Goal: Task Accomplishment & Management: Manage account settings

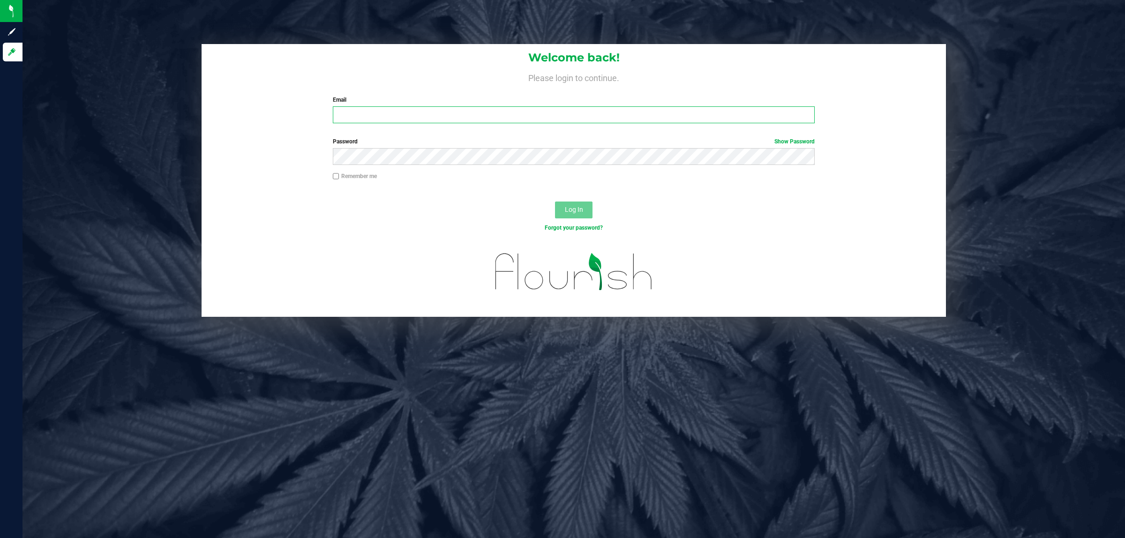
click at [381, 107] on input "Email" at bounding box center [574, 114] width 482 height 17
type input "[EMAIL_ADDRESS][DOMAIN_NAME]"
click at [555, 202] on button "Log In" at bounding box center [574, 210] width 38 height 17
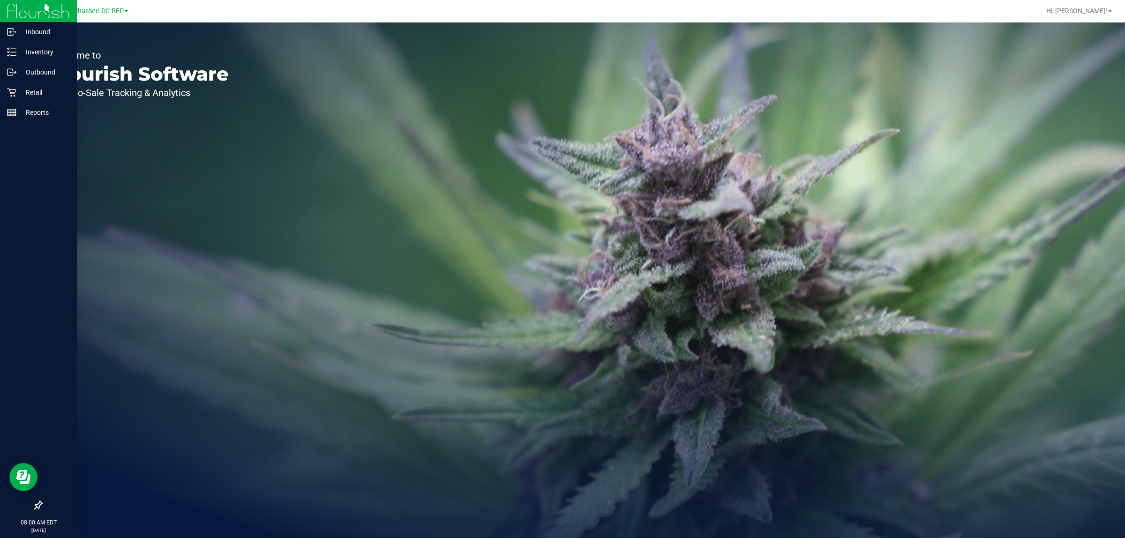
click at [40, 502] on icon at bounding box center [38, 505] width 8 height 8
click at [34, 506] on input "checkbox" at bounding box center [34, 506] width 0 height 0
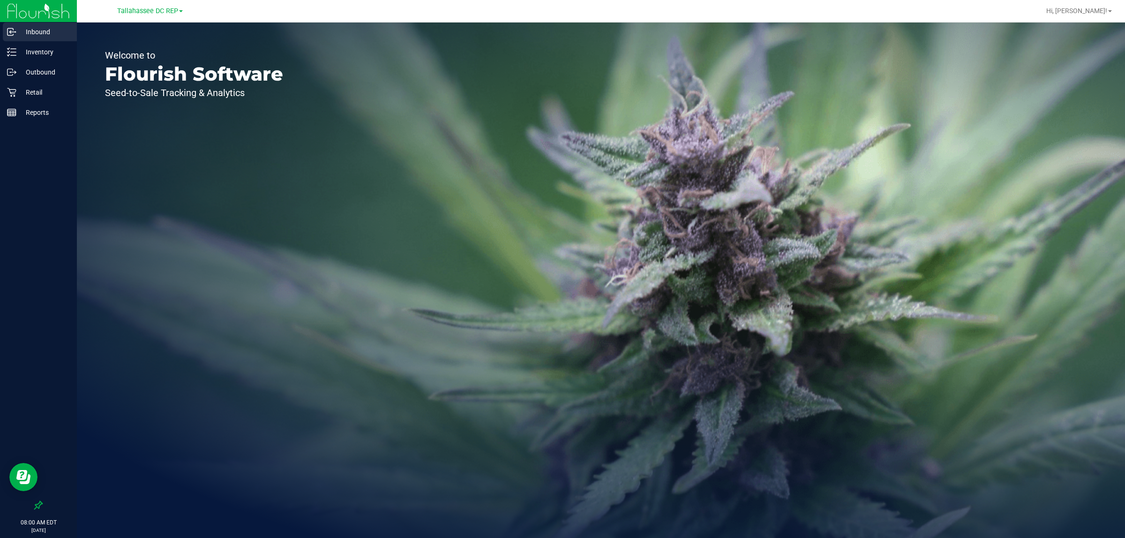
click at [48, 29] on p "Inbound" at bounding box center [44, 31] width 56 height 11
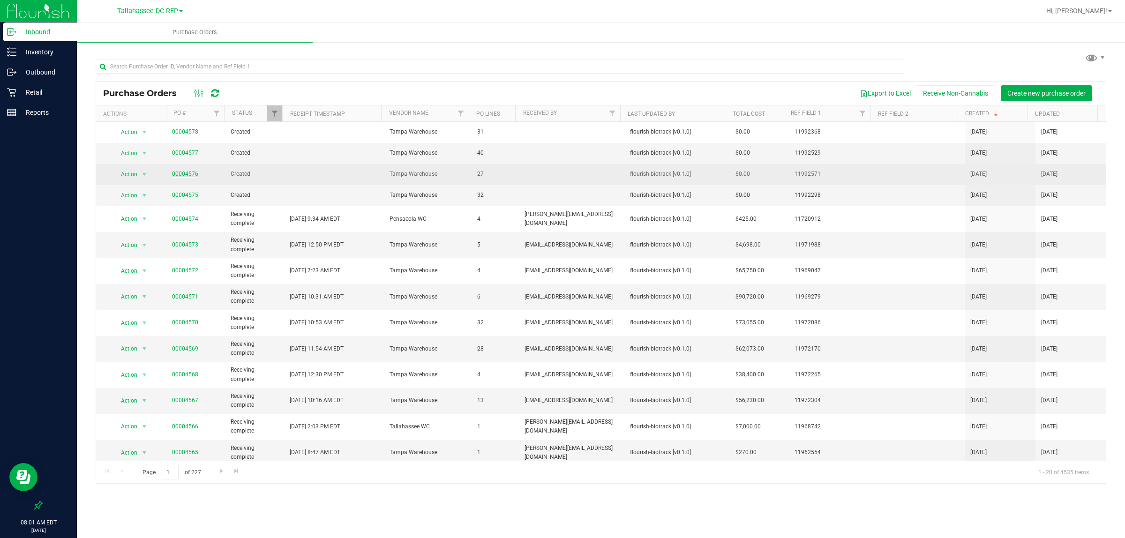
click at [179, 176] on link "00004576" at bounding box center [185, 174] width 26 height 7
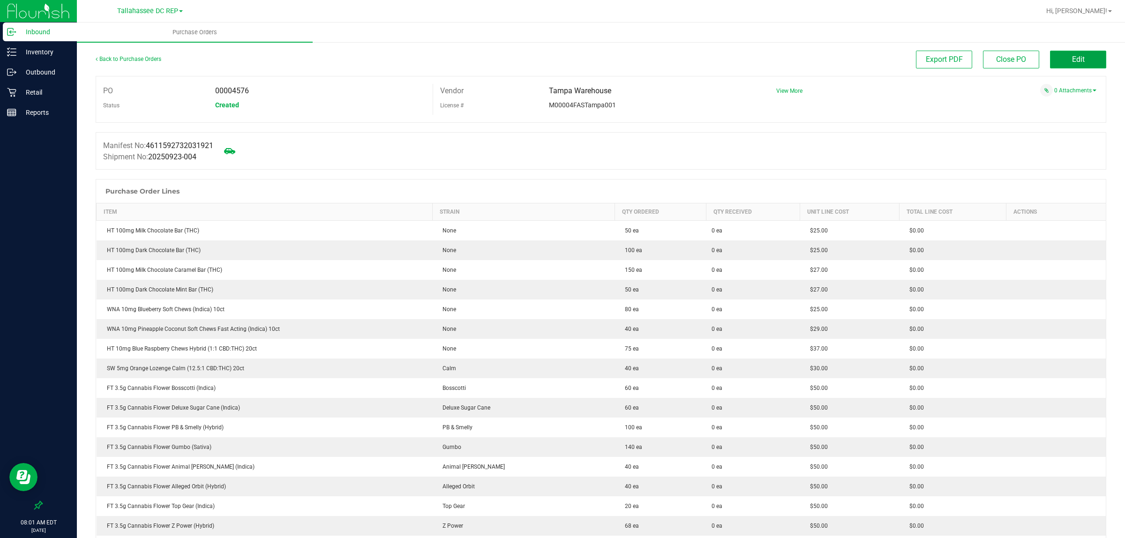
click at [1072, 62] on span "Edit" at bounding box center [1078, 59] width 13 height 9
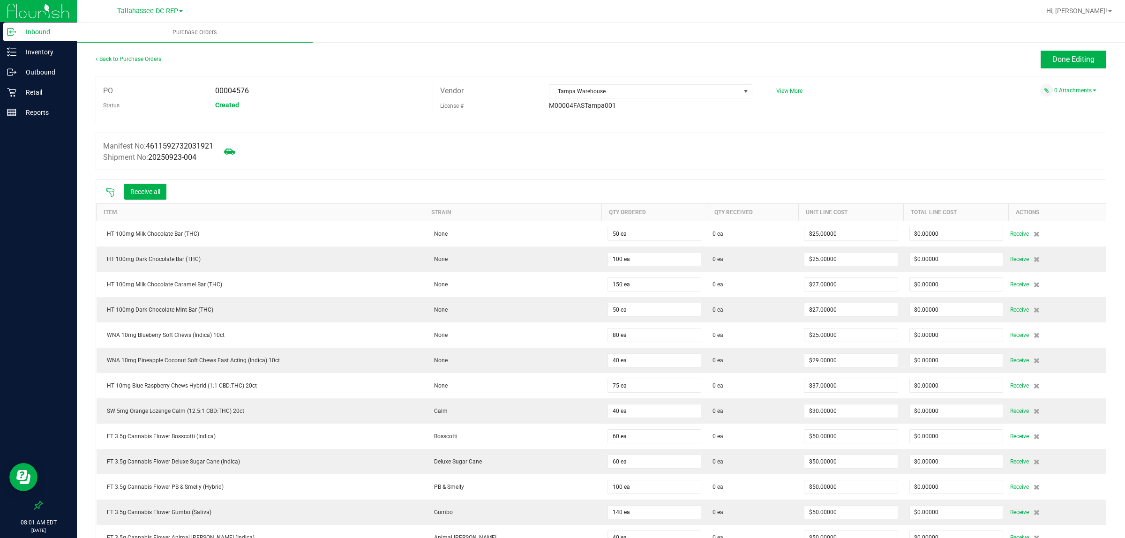
click at [109, 191] on icon at bounding box center [109, 192] width 9 height 9
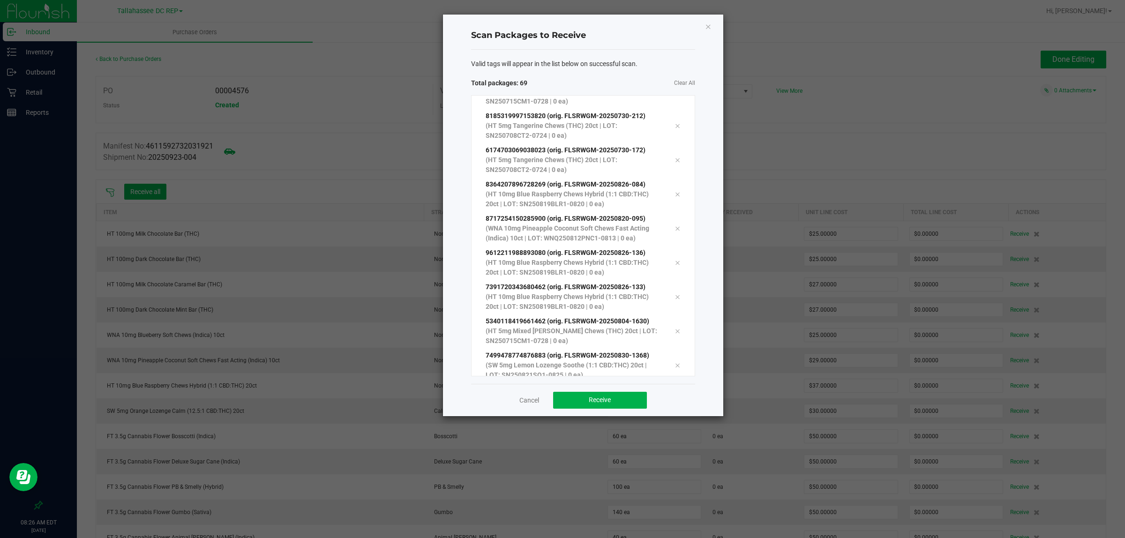
scroll to position [2070, 0]
click at [584, 397] on button "Receive" at bounding box center [600, 400] width 94 height 17
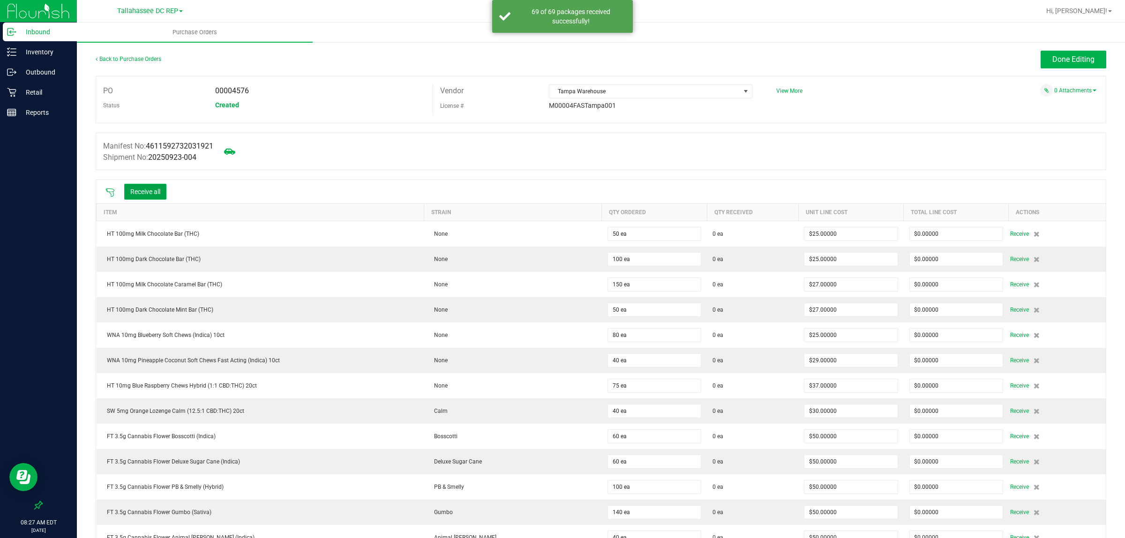
click at [146, 191] on button "Receive all" at bounding box center [145, 192] width 42 height 16
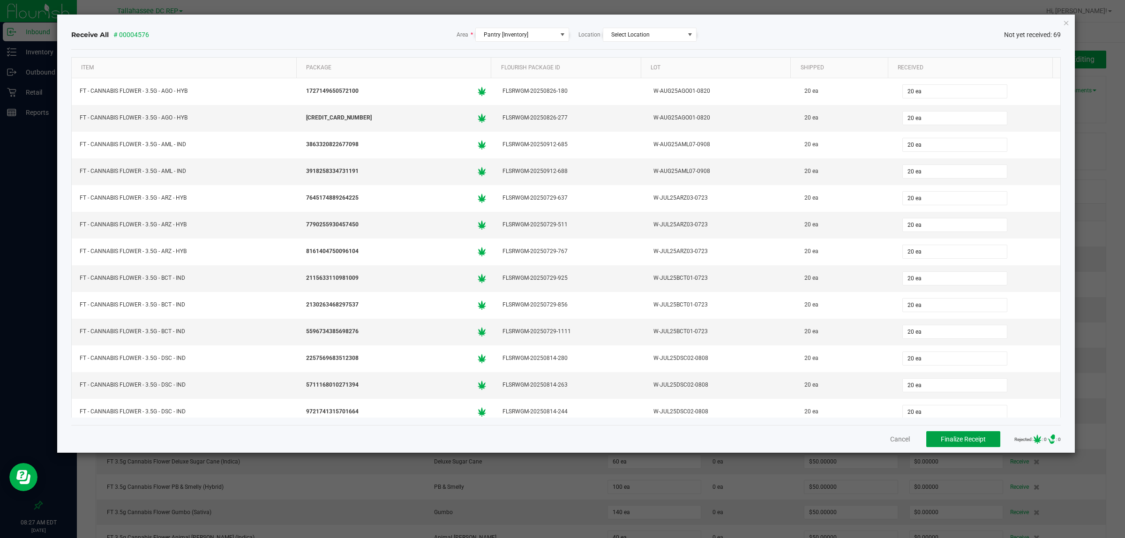
click at [948, 434] on button "Finalize Receipt" at bounding box center [963, 439] width 74 height 16
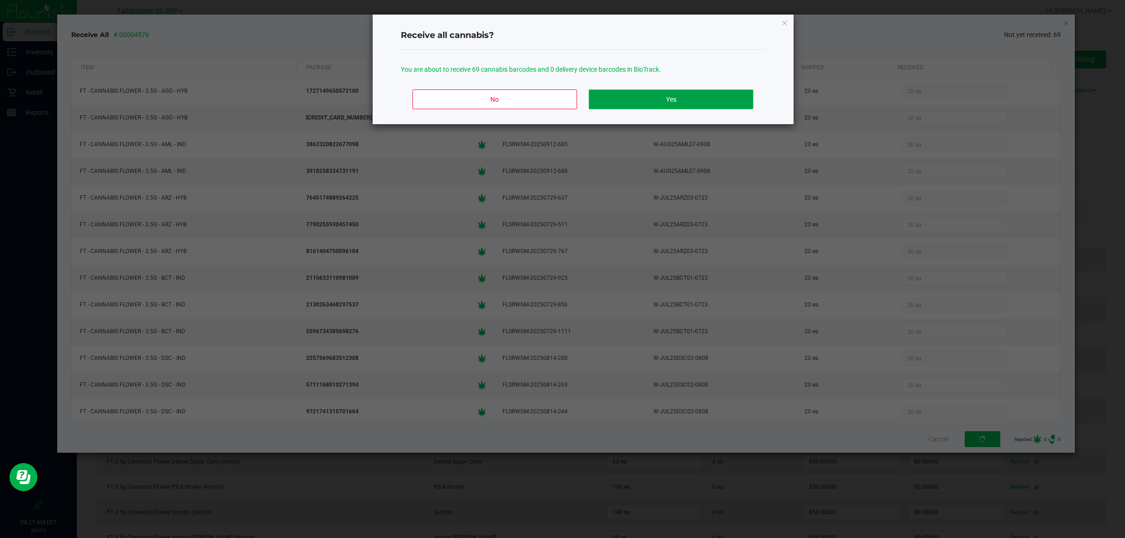
click at [706, 102] on button "Yes" at bounding box center [671, 100] width 164 height 20
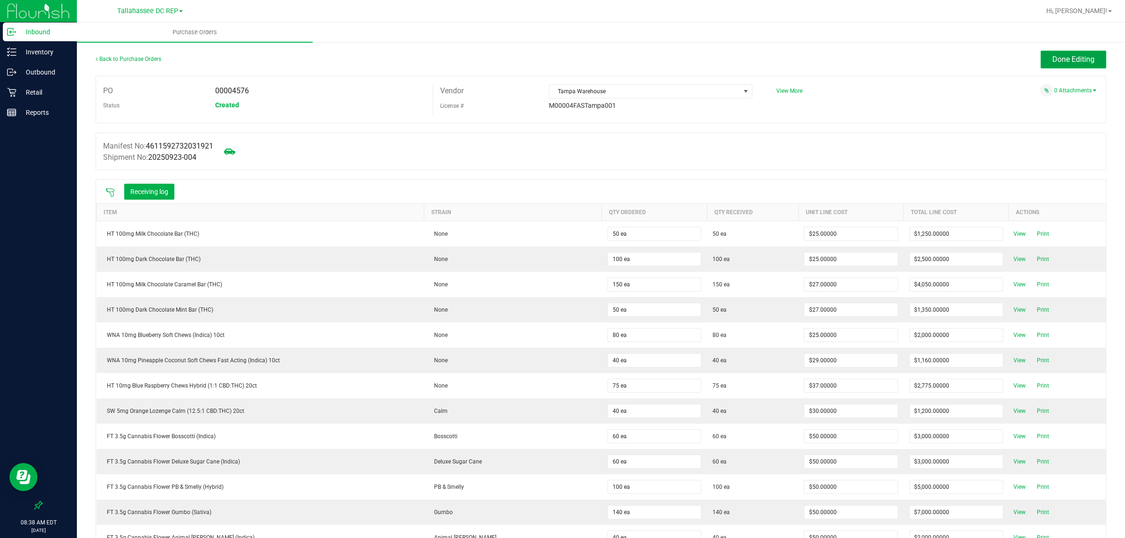
click at [1060, 53] on button "Done Editing" at bounding box center [1074, 60] width 66 height 18
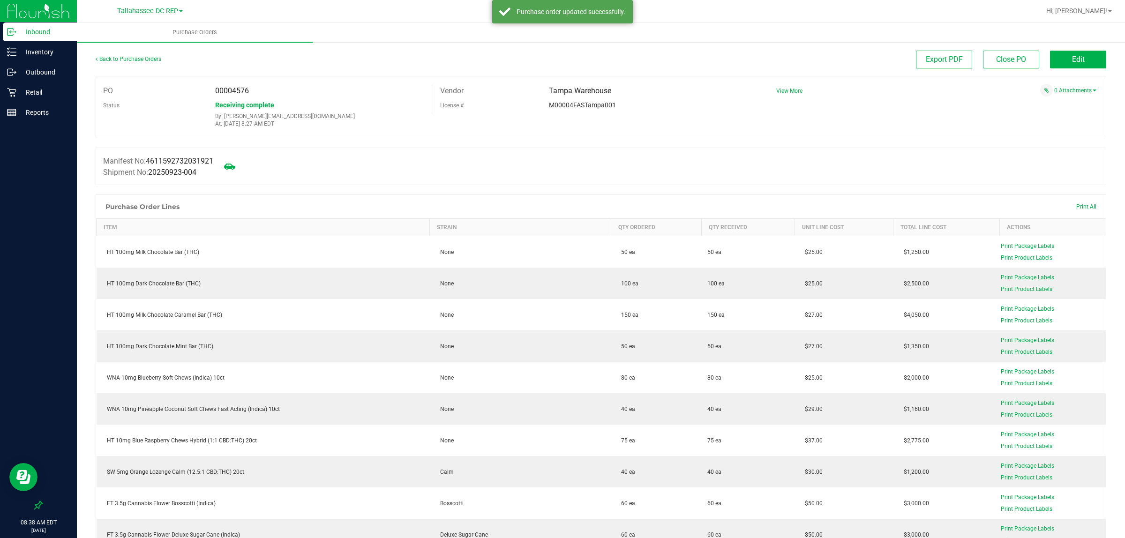
click at [45, 33] on p "Inbound" at bounding box center [44, 31] width 56 height 11
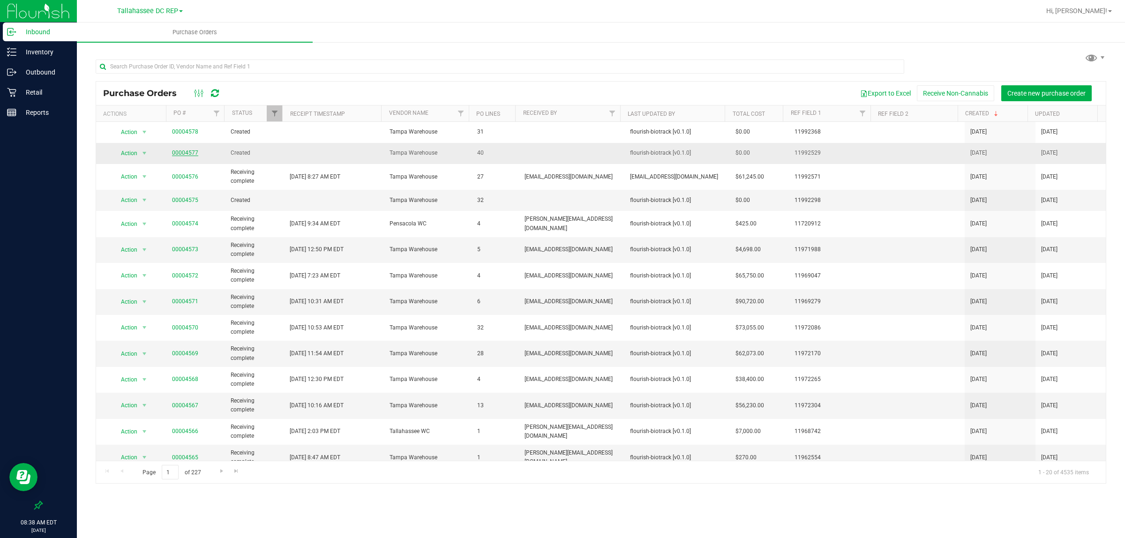
click at [188, 153] on link "00004577" at bounding box center [185, 153] width 26 height 7
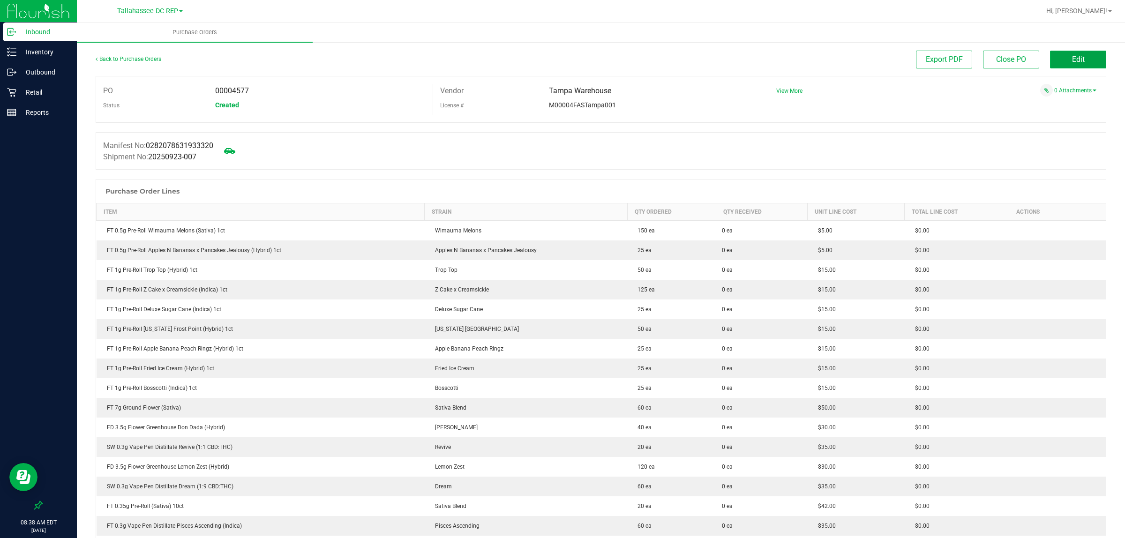
click at [1055, 58] on button "Edit" at bounding box center [1078, 60] width 56 height 18
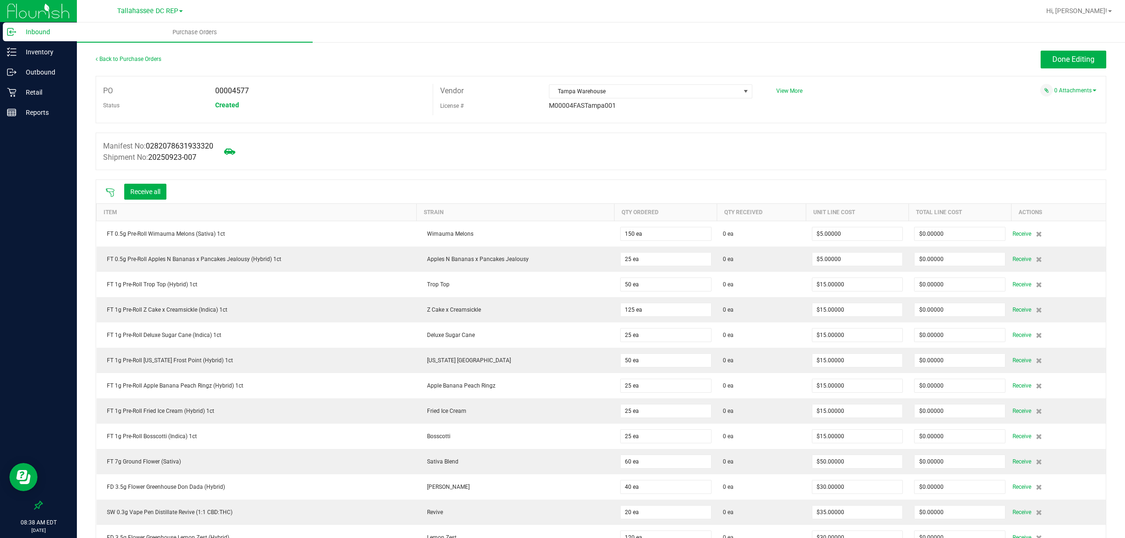
click at [108, 195] on icon at bounding box center [109, 192] width 9 height 9
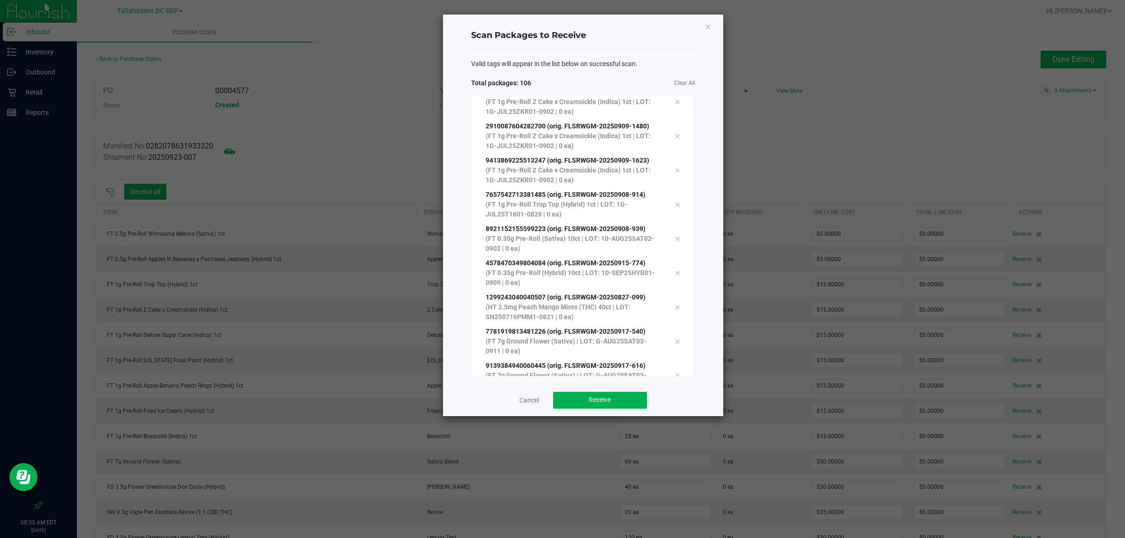
scroll to position [3346, 0]
drag, startPoint x: 615, startPoint y: 397, endPoint x: 621, endPoint y: 416, distance: 20.2
click at [621, 416] on div "Cancel Receive" at bounding box center [583, 400] width 224 height 32
click at [617, 393] on button "Receive" at bounding box center [600, 400] width 94 height 17
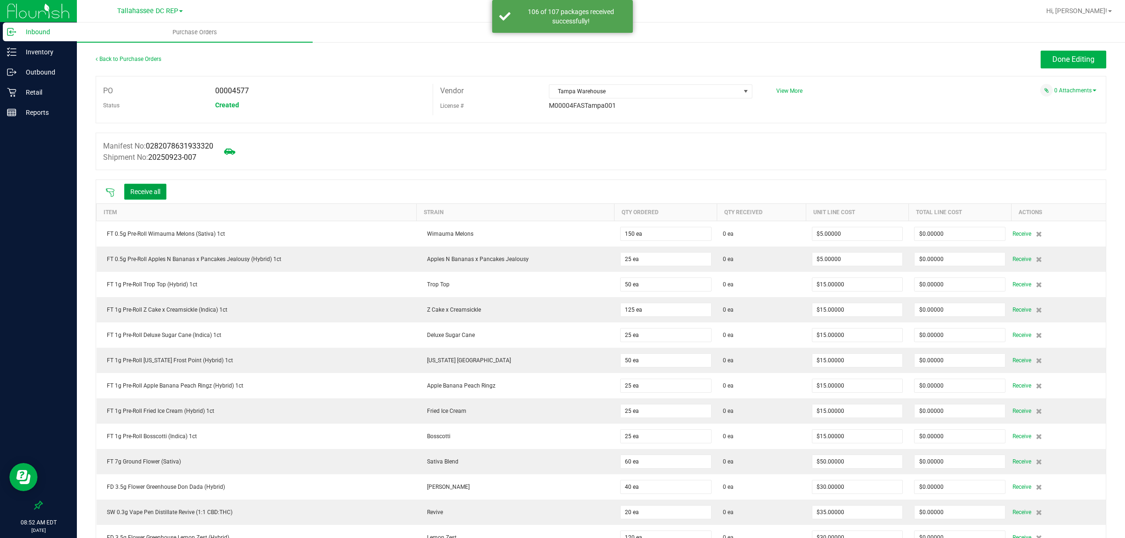
click at [134, 190] on button "Receive all" at bounding box center [145, 192] width 42 height 16
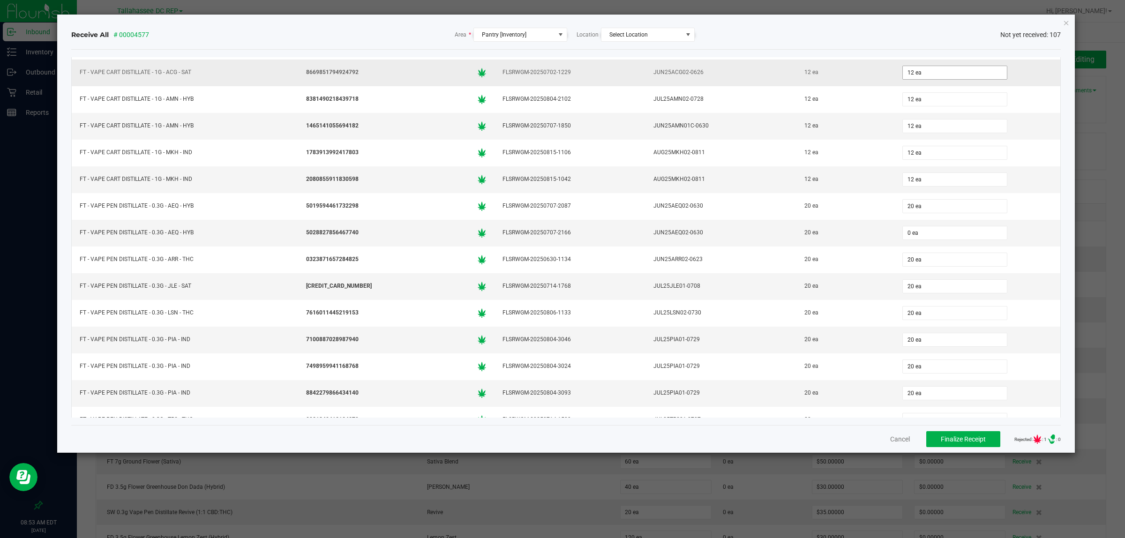
scroll to position [1758, 0]
click at [912, 237] on input "0" at bounding box center [955, 230] width 104 height 13
type input "20 ea"
drag, startPoint x: 972, startPoint y: 445, endPoint x: 962, endPoint y: 439, distance: 11.2
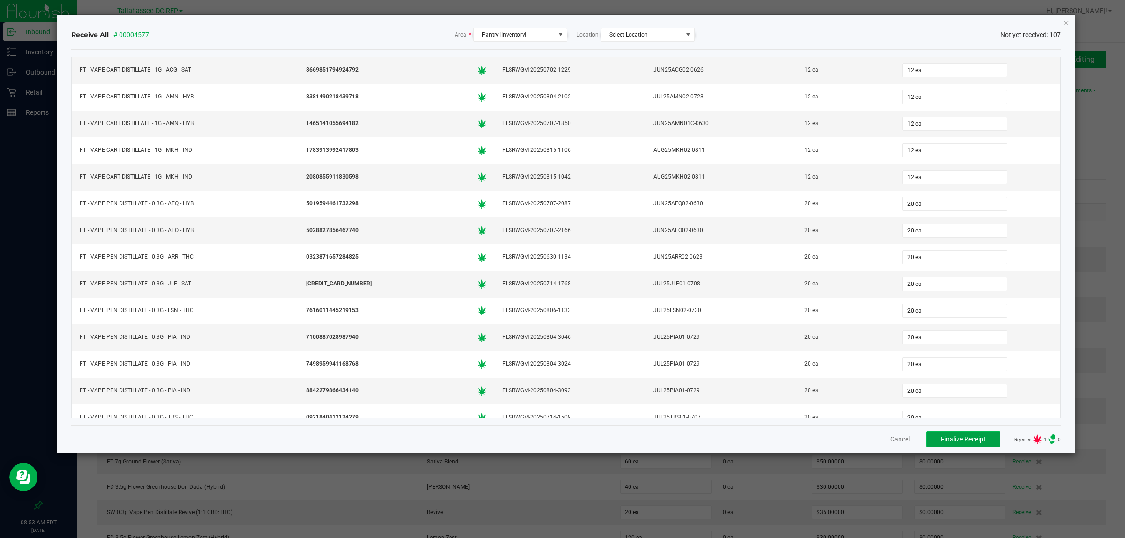
click at [969, 444] on button "Finalize Receipt" at bounding box center [963, 439] width 74 height 16
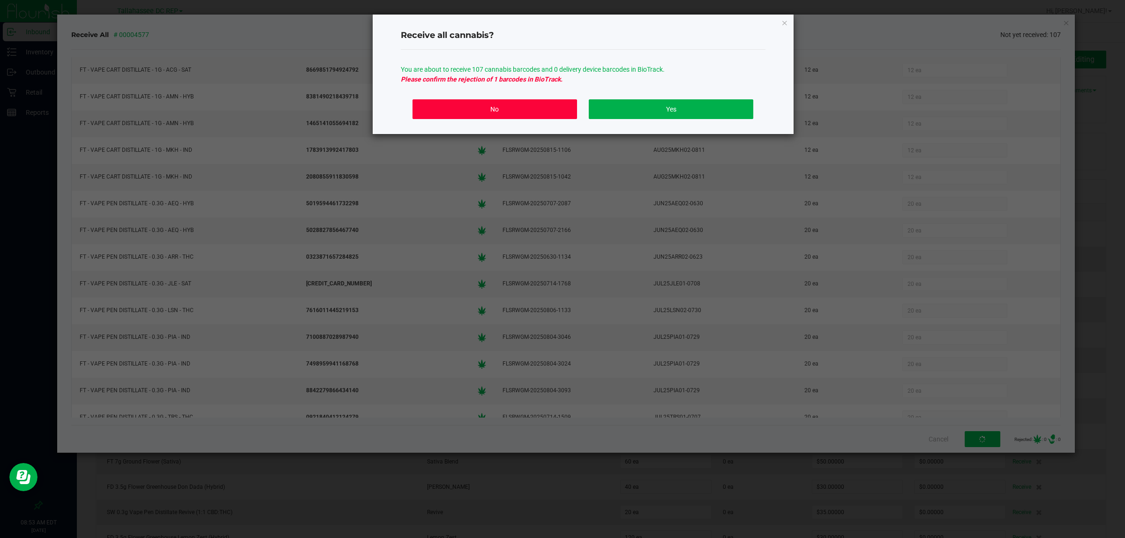
click at [550, 112] on button "No" at bounding box center [495, 109] width 164 height 20
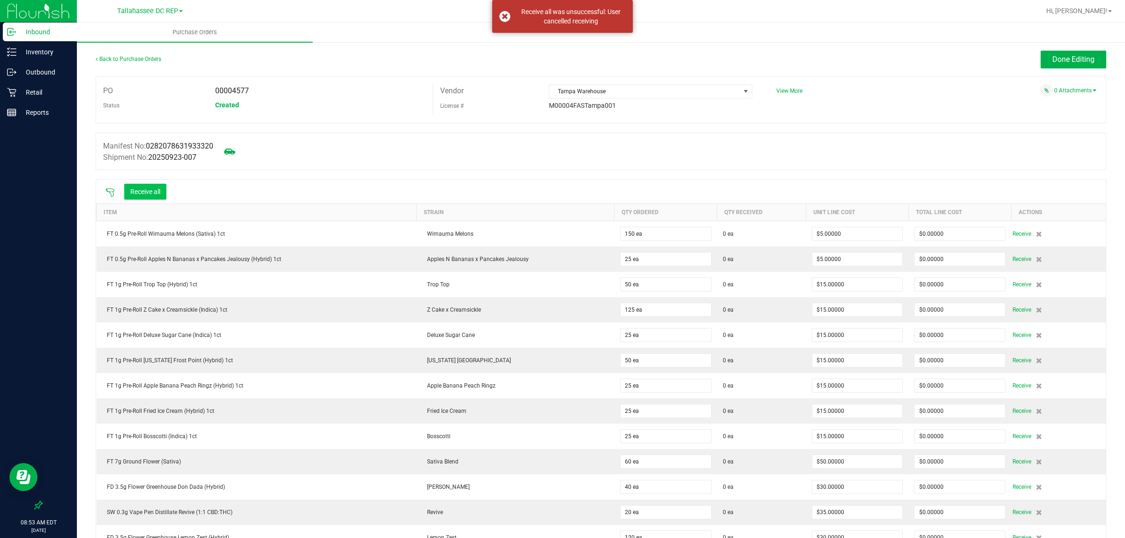
drag, startPoint x: 156, startPoint y: 179, endPoint x: 158, endPoint y: 185, distance: 6.5
drag, startPoint x: 160, startPoint y: 190, endPoint x: 164, endPoint y: 193, distance: 5.3
click at [164, 193] on button "Receive all" at bounding box center [145, 192] width 42 height 16
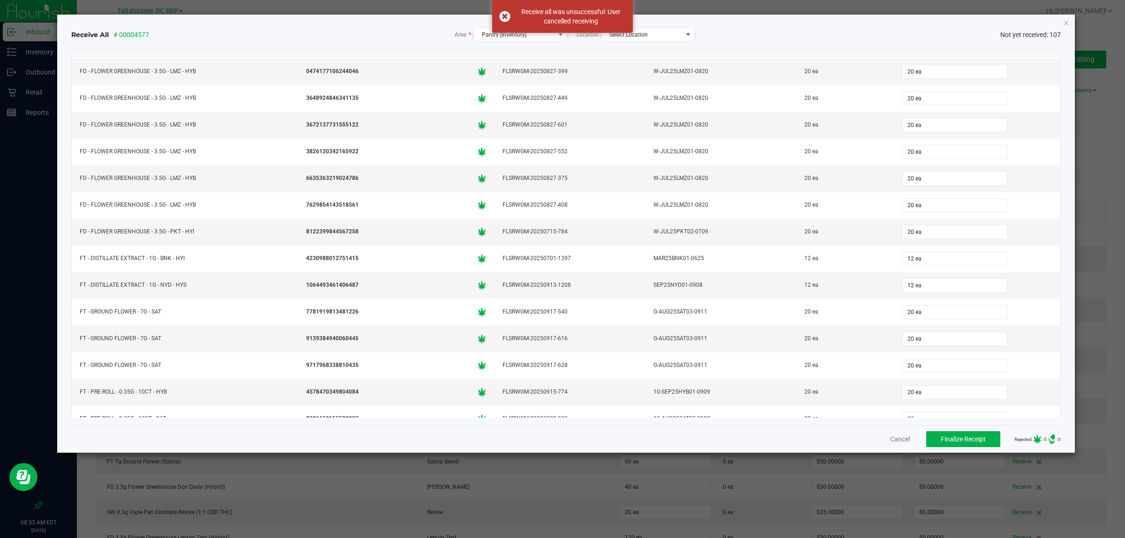
scroll to position [293, 0]
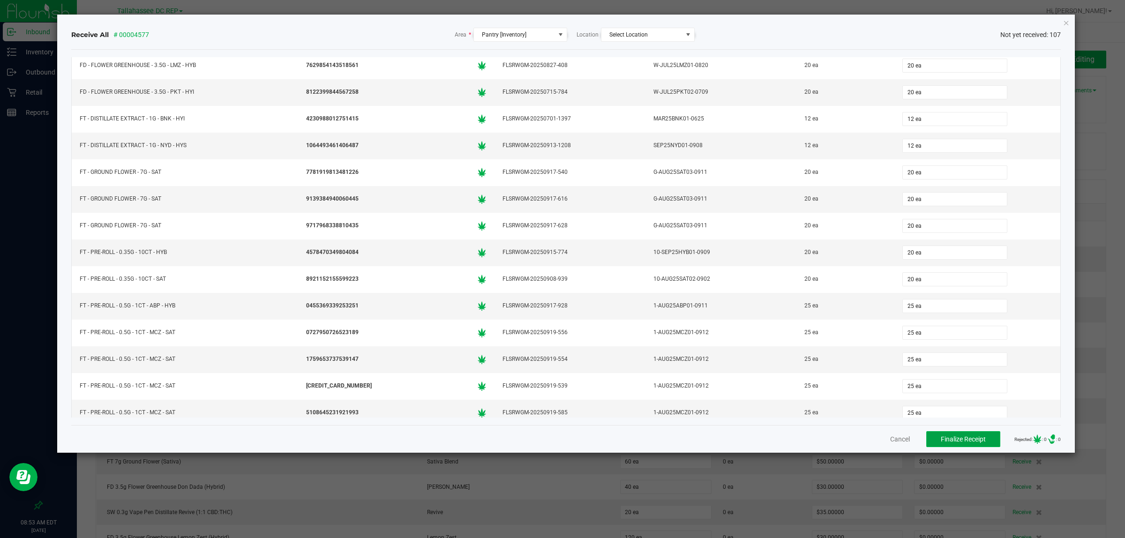
click at [974, 432] on button "Finalize Receipt" at bounding box center [963, 439] width 74 height 16
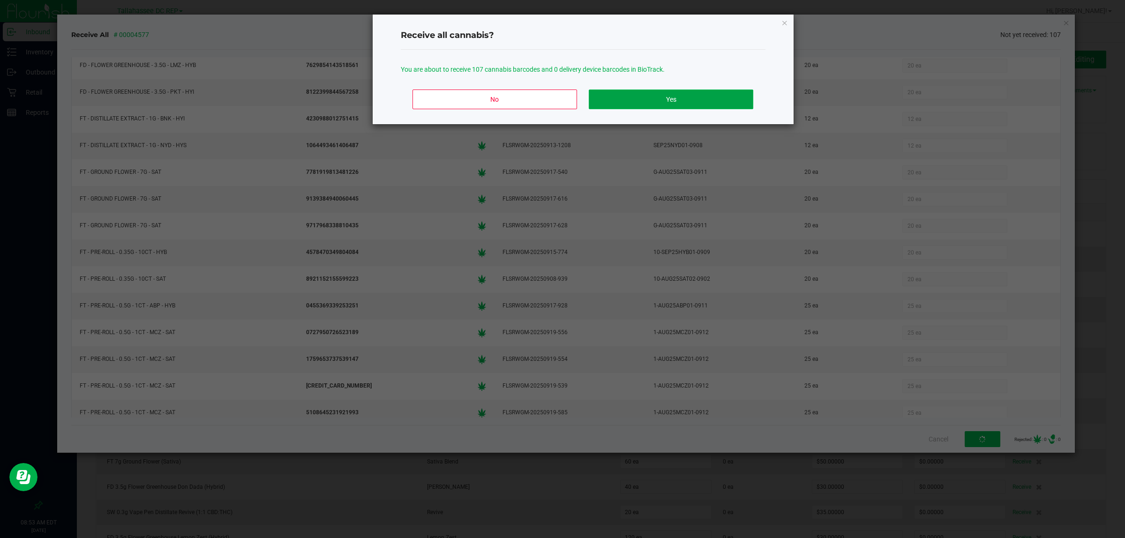
drag, startPoint x: 685, startPoint y: 103, endPoint x: 683, endPoint y: 97, distance: 6.4
click at [685, 101] on button "Yes" at bounding box center [671, 100] width 164 height 20
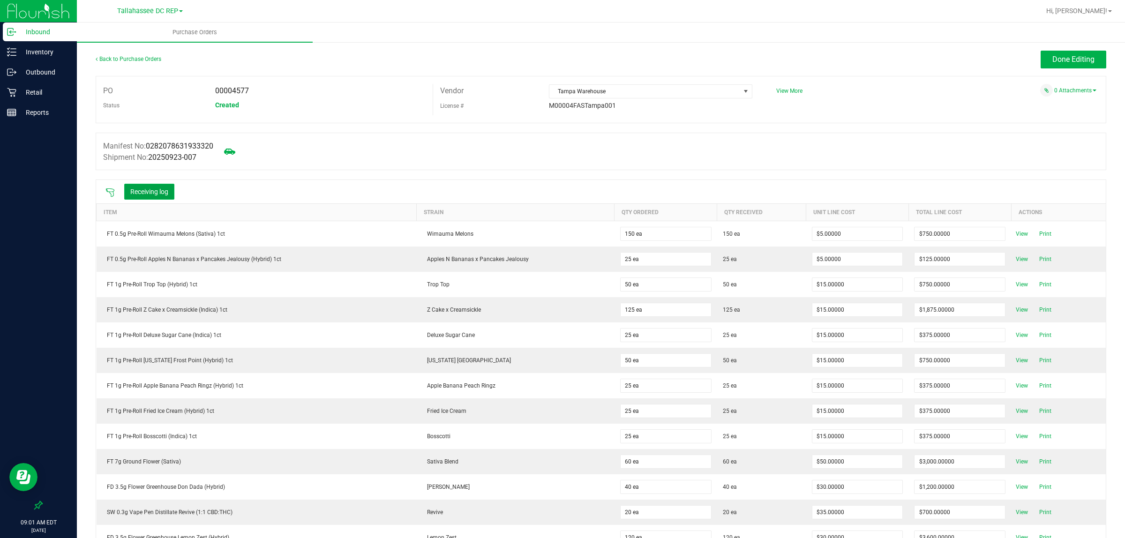
click at [166, 193] on button "Receiving log" at bounding box center [149, 192] width 50 height 16
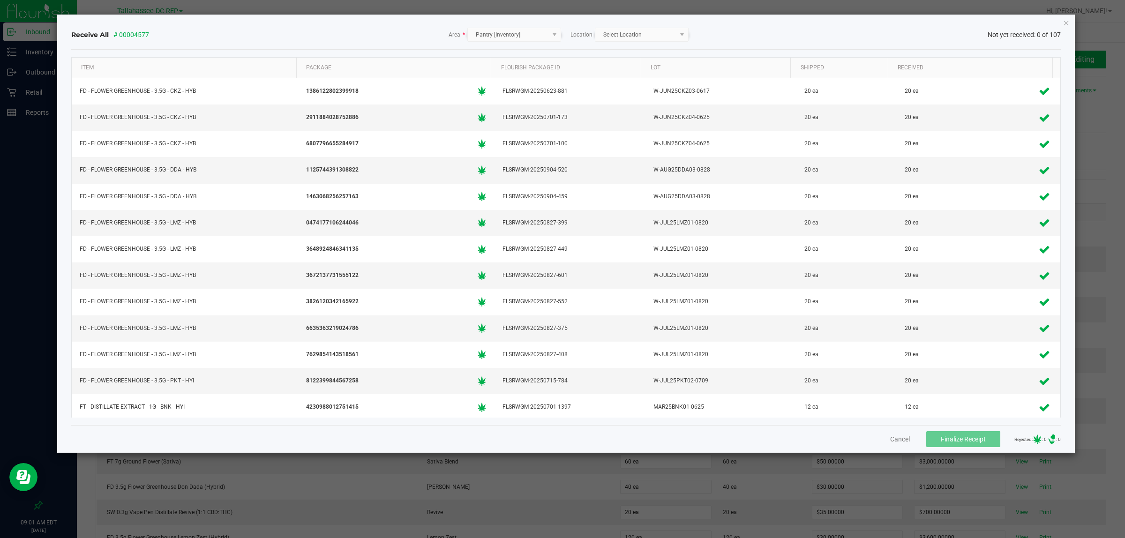
drag, startPoint x: 1064, startPoint y: 19, endPoint x: 1066, endPoint y: 25, distance: 6.5
click at [1064, 19] on icon "Close" at bounding box center [1066, 22] width 7 height 11
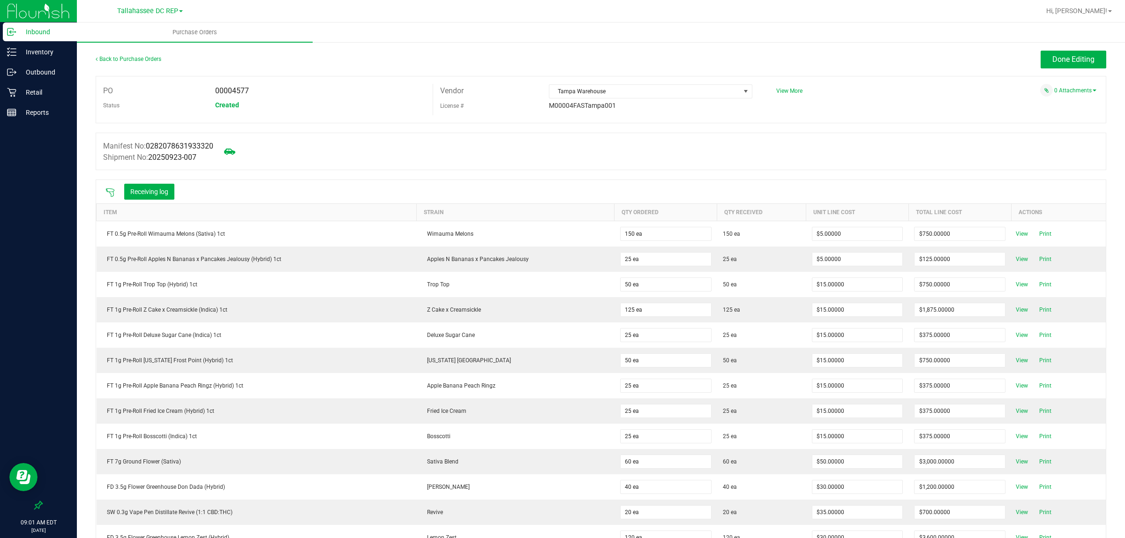
drag, startPoint x: 1067, startPoint y: 45, endPoint x: 1070, endPoint y: 53, distance: 7.4
click at [1070, 55] on span "Done Editing" at bounding box center [1073, 59] width 42 height 9
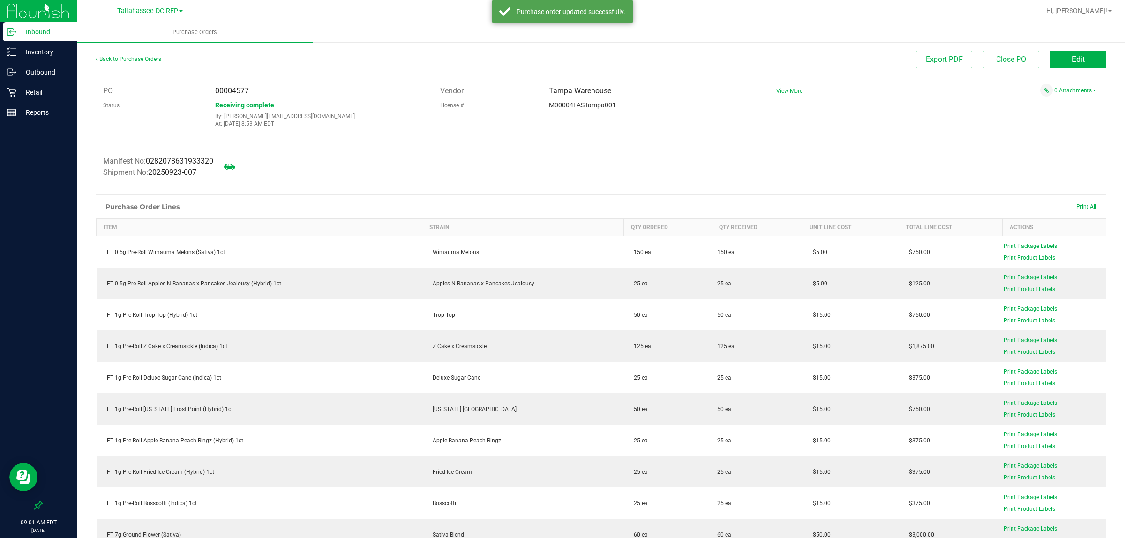
click at [61, 29] on p "Inbound" at bounding box center [44, 31] width 56 height 11
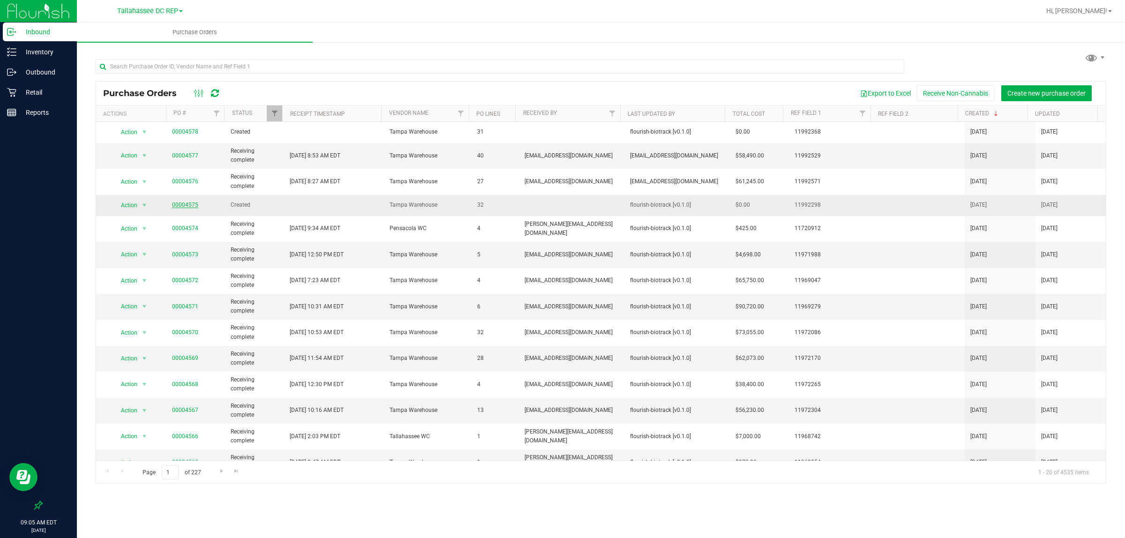
click at [185, 205] on link "00004575" at bounding box center [185, 205] width 26 height 7
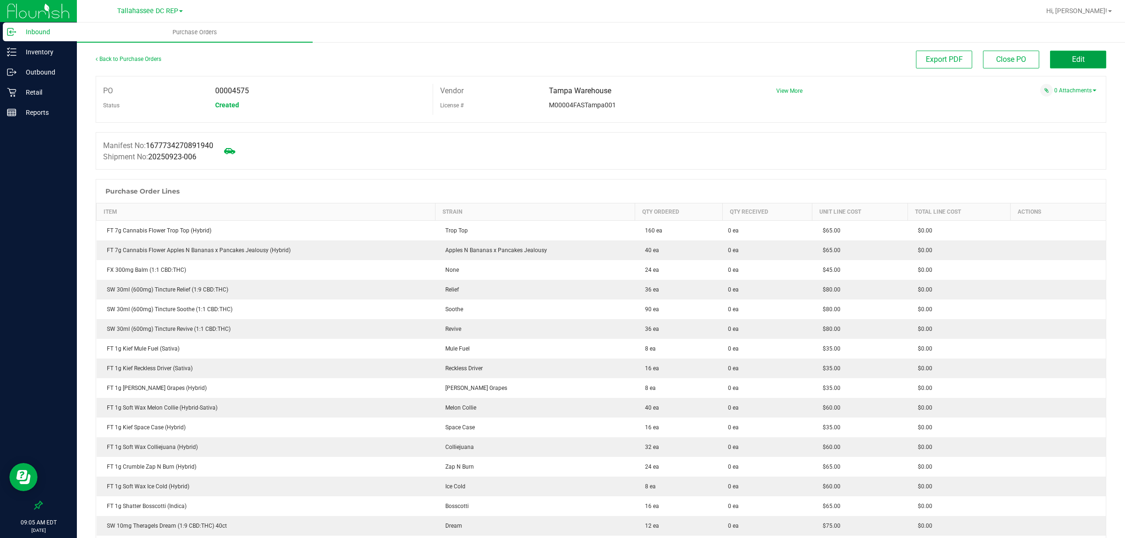
click at [1051, 56] on button "Edit" at bounding box center [1078, 60] width 56 height 18
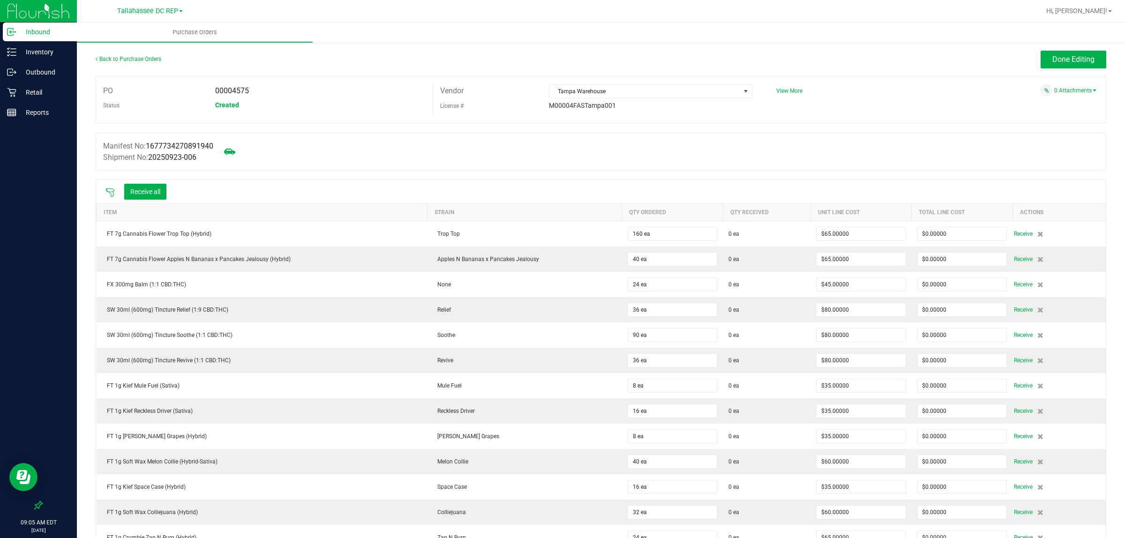
click at [110, 191] on icon at bounding box center [109, 192] width 9 height 9
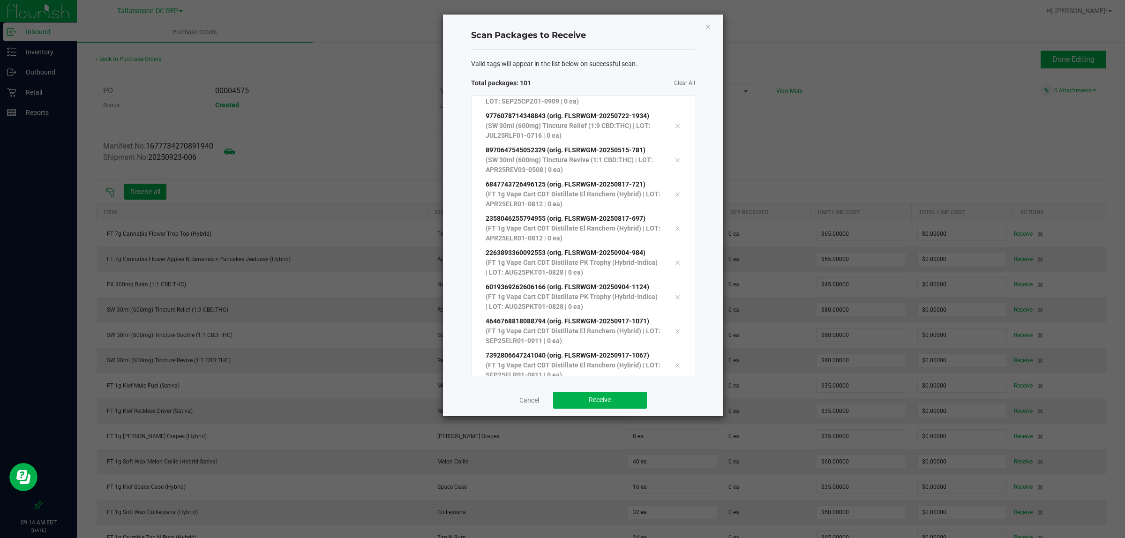
scroll to position [3198, 0]
click at [586, 401] on button "Receive" at bounding box center [600, 400] width 94 height 17
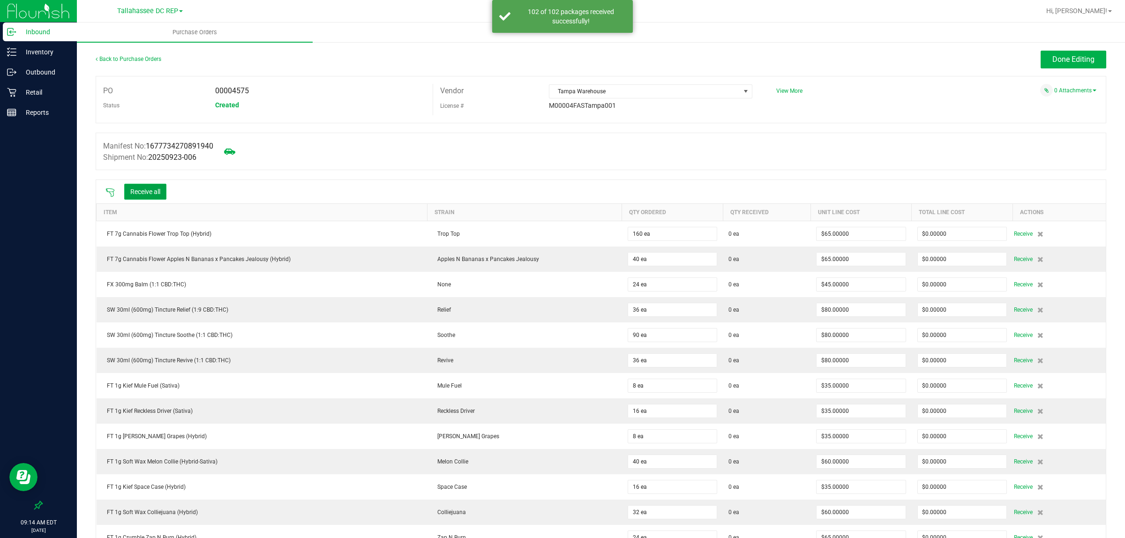
click at [165, 190] on button "Receive all" at bounding box center [145, 192] width 42 height 16
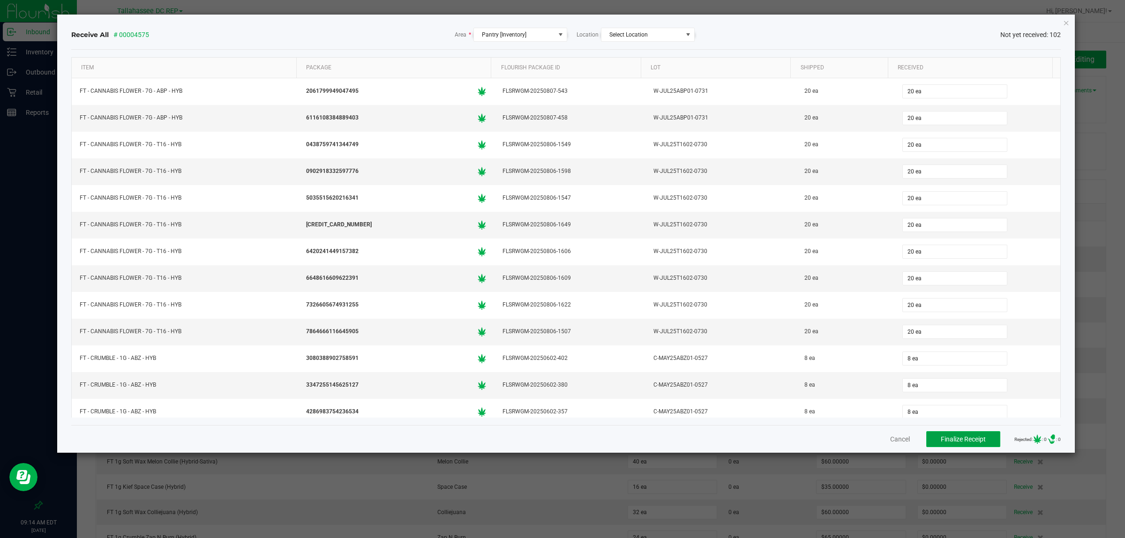
click at [962, 442] on span "Finalize Receipt" at bounding box center [963, 439] width 45 height 8
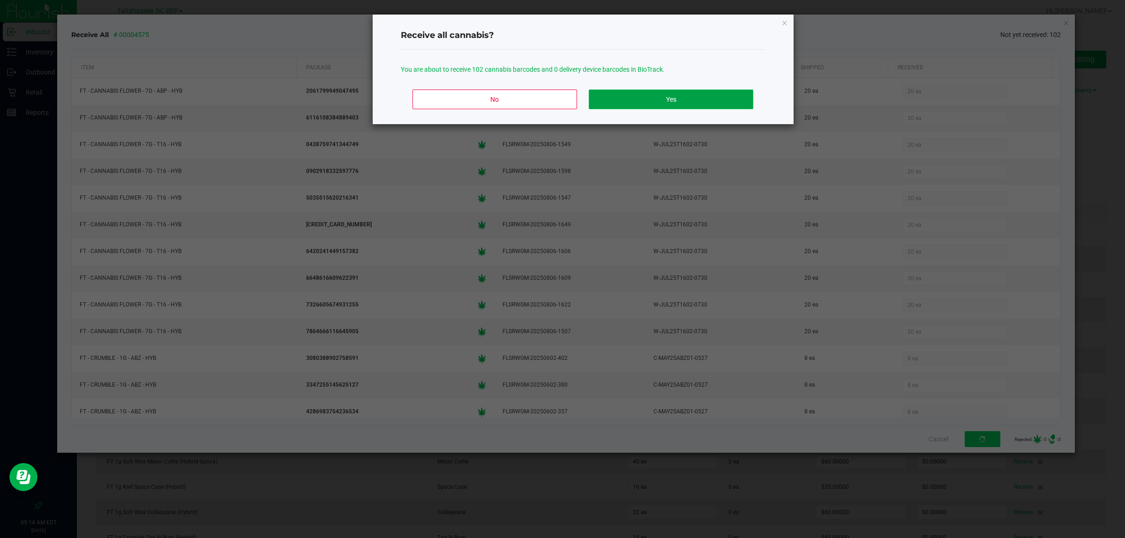
click at [670, 98] on button "Yes" at bounding box center [671, 100] width 164 height 20
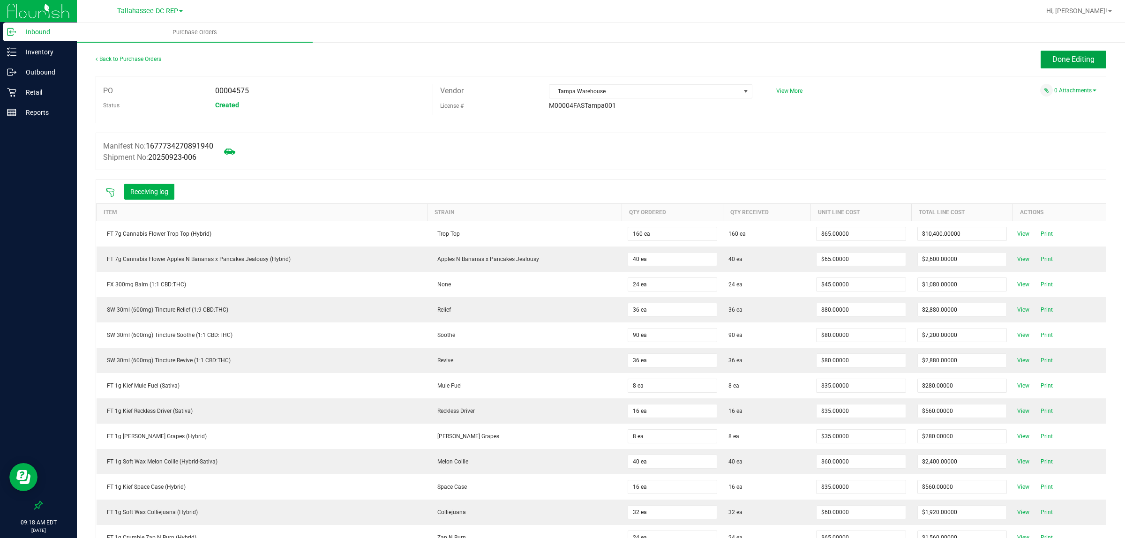
click at [1064, 63] on span "Done Editing" at bounding box center [1073, 59] width 42 height 9
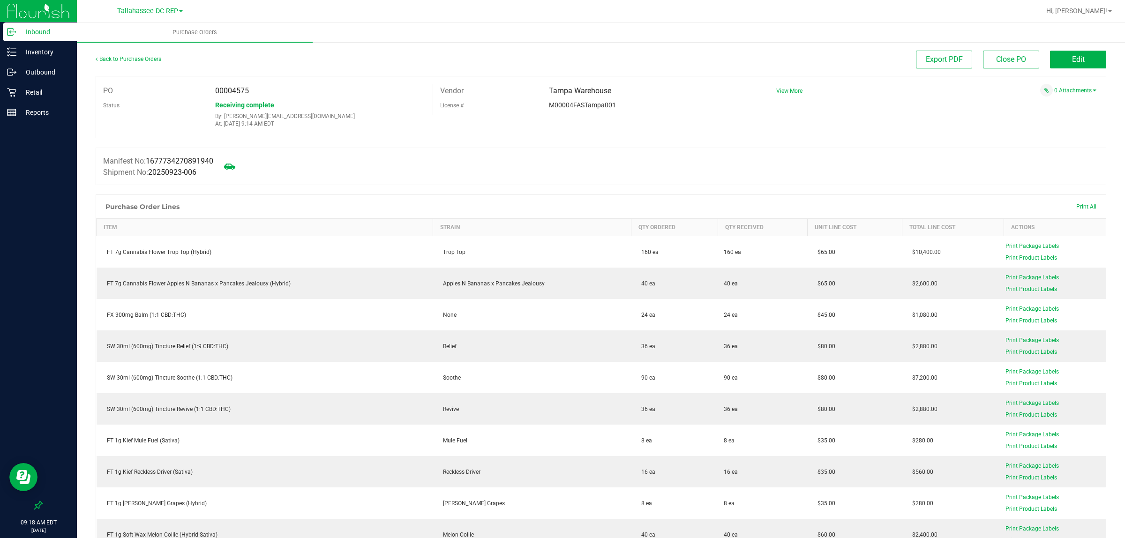
click at [31, 31] on p "Inbound" at bounding box center [44, 31] width 56 height 11
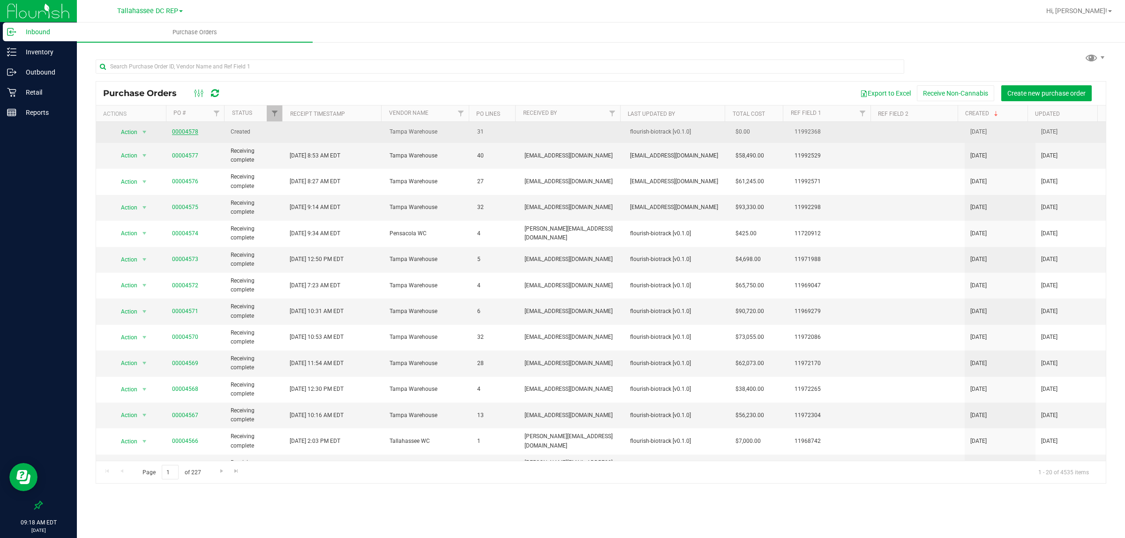
click at [180, 134] on link "00004578" at bounding box center [185, 131] width 26 height 7
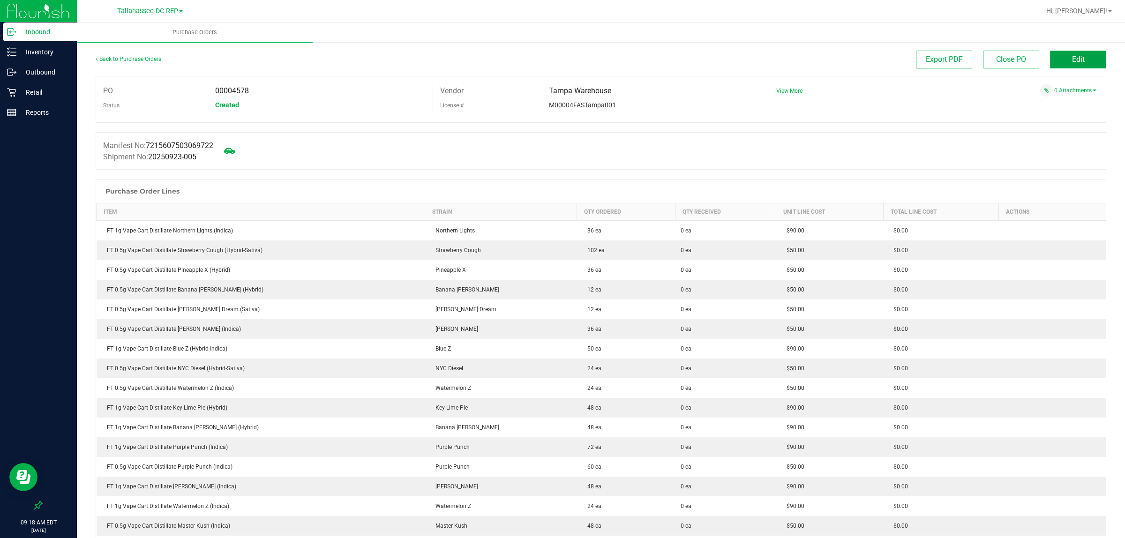
click at [1081, 55] on button "Edit" at bounding box center [1078, 60] width 56 height 18
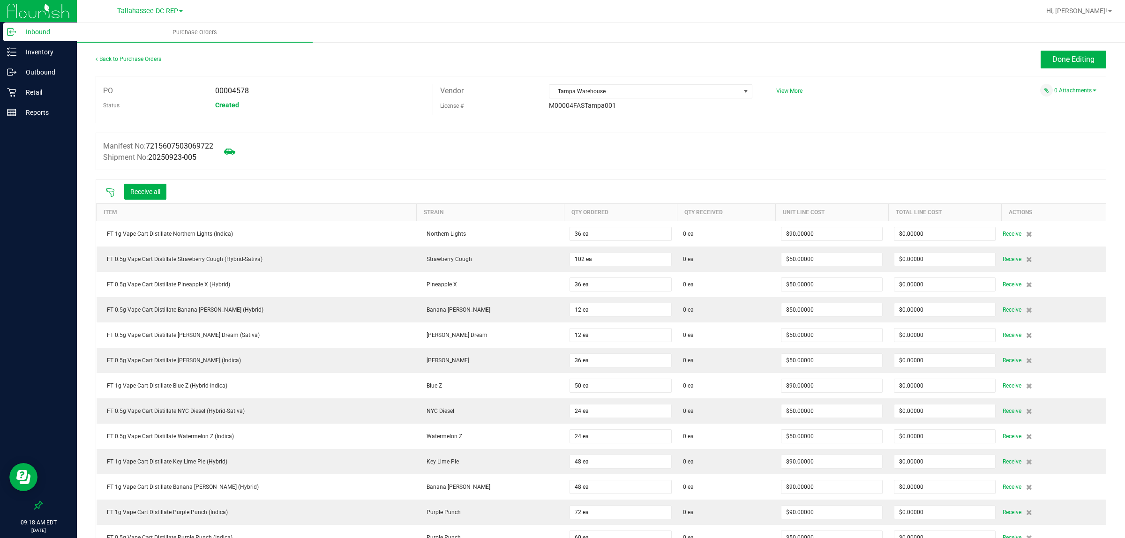
click at [109, 191] on icon at bounding box center [109, 192] width 9 height 9
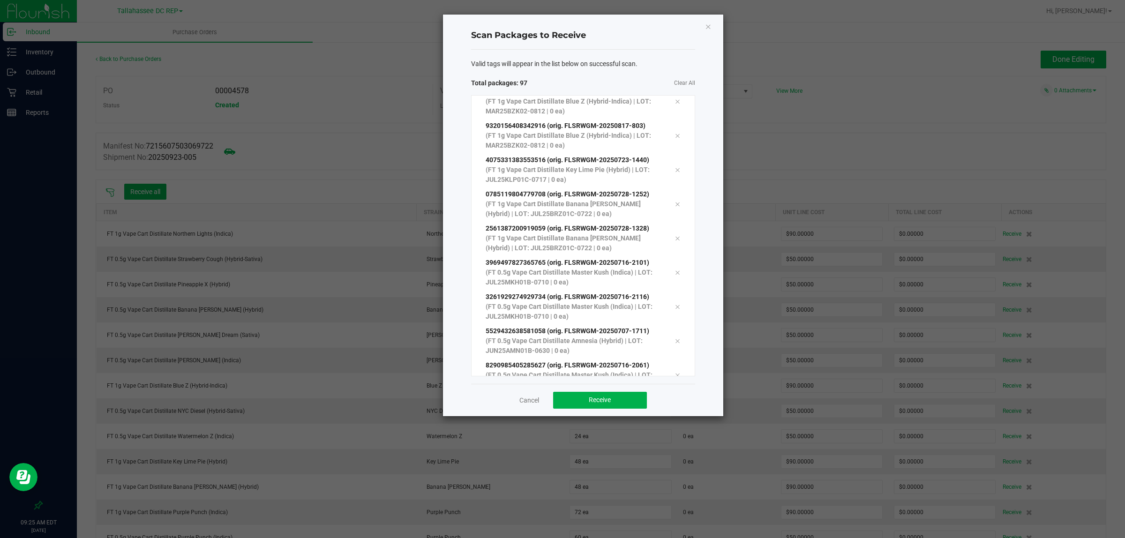
scroll to position [3028, 0]
click at [624, 395] on button "Receive" at bounding box center [600, 400] width 94 height 17
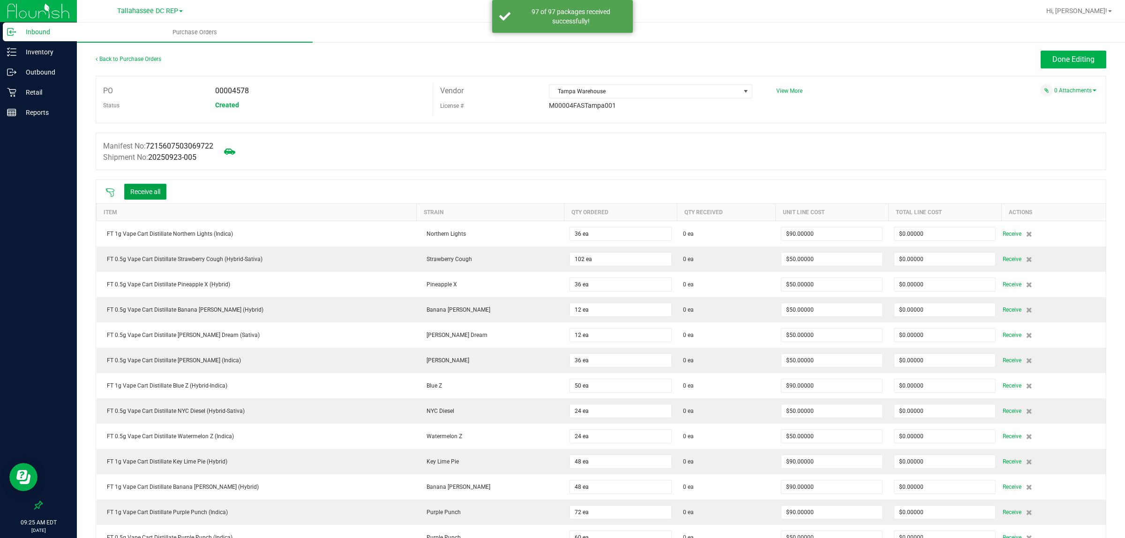
click at [149, 188] on button "Receive all" at bounding box center [145, 192] width 42 height 16
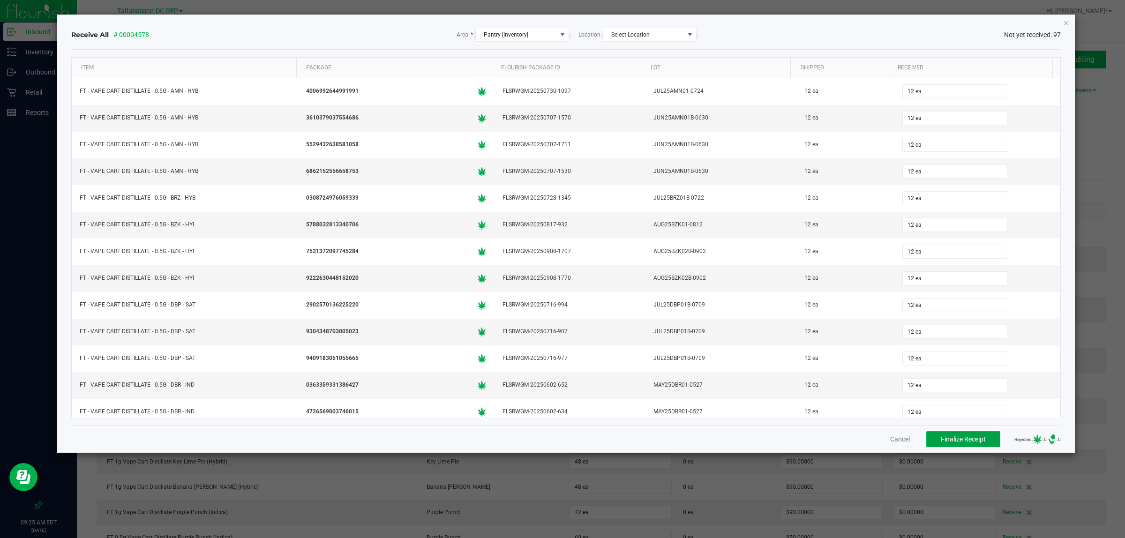
click at [946, 432] on button "Finalize Receipt" at bounding box center [963, 439] width 74 height 16
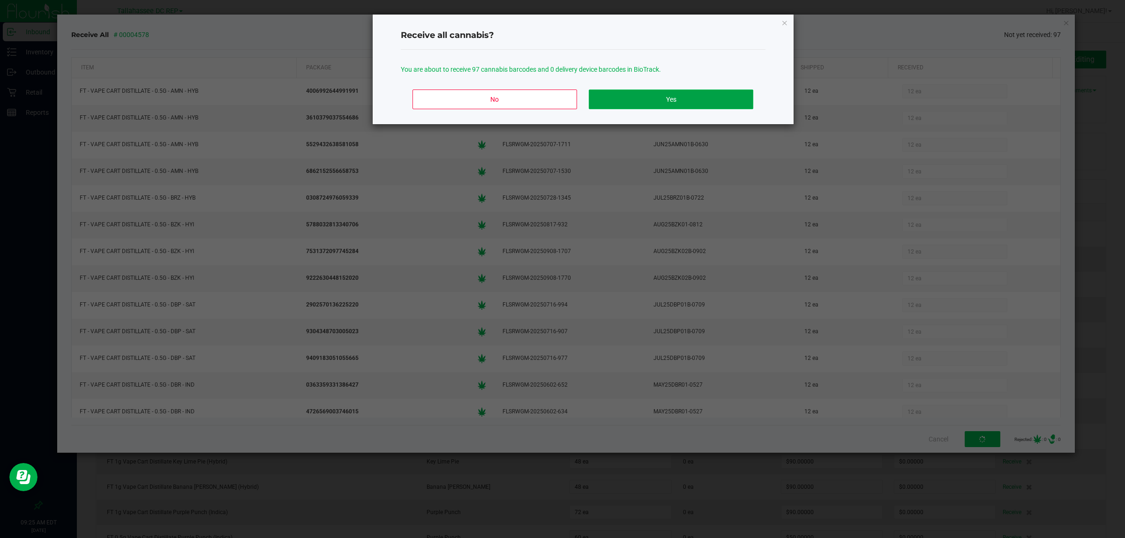
click at [638, 106] on button "Yes" at bounding box center [671, 100] width 164 height 20
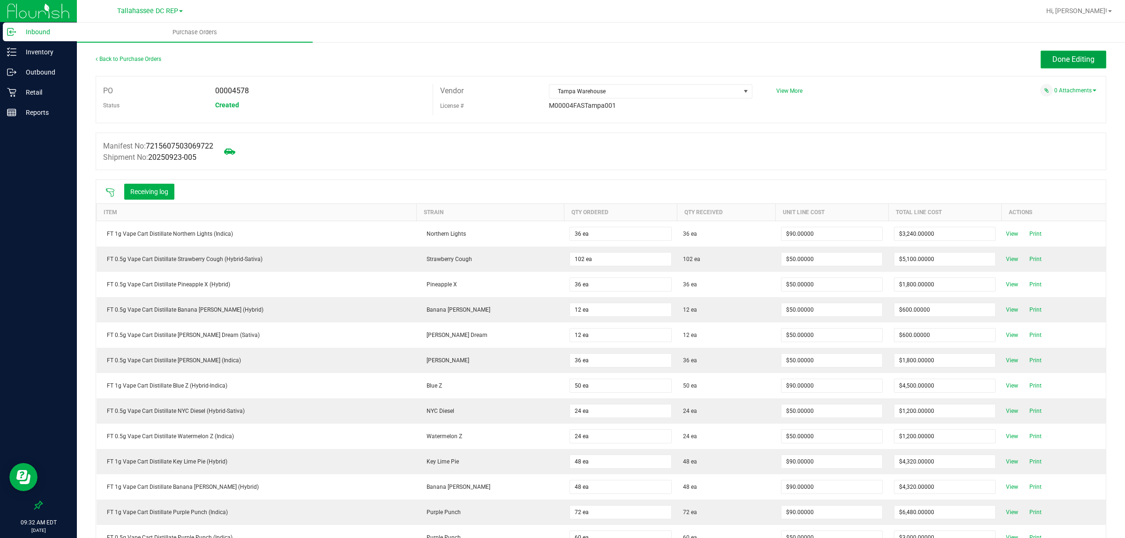
click at [1056, 66] on button "Done Editing" at bounding box center [1074, 60] width 66 height 18
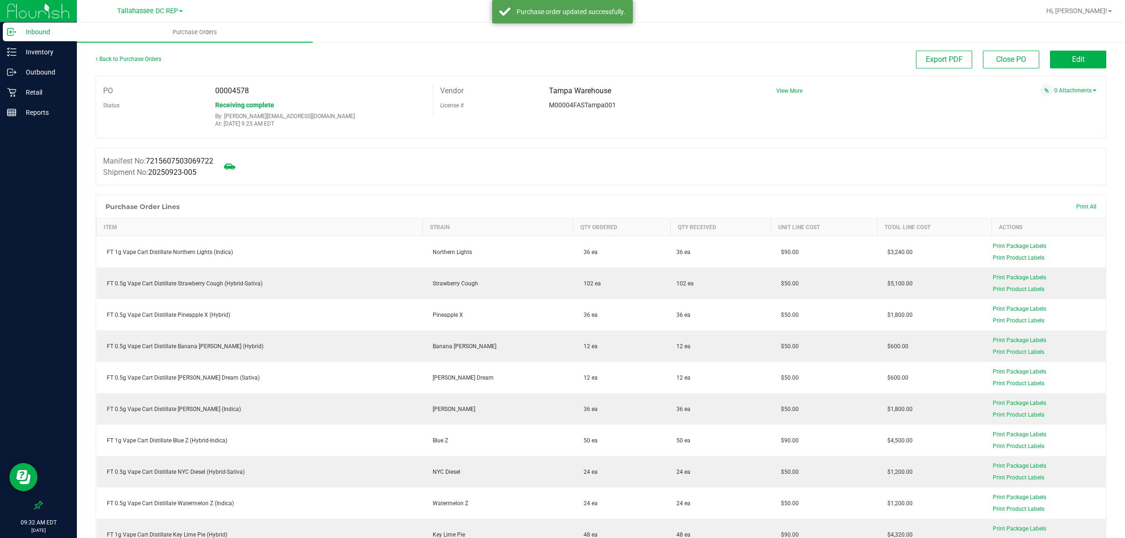
click at [59, 27] on p "Inbound" at bounding box center [44, 31] width 56 height 11
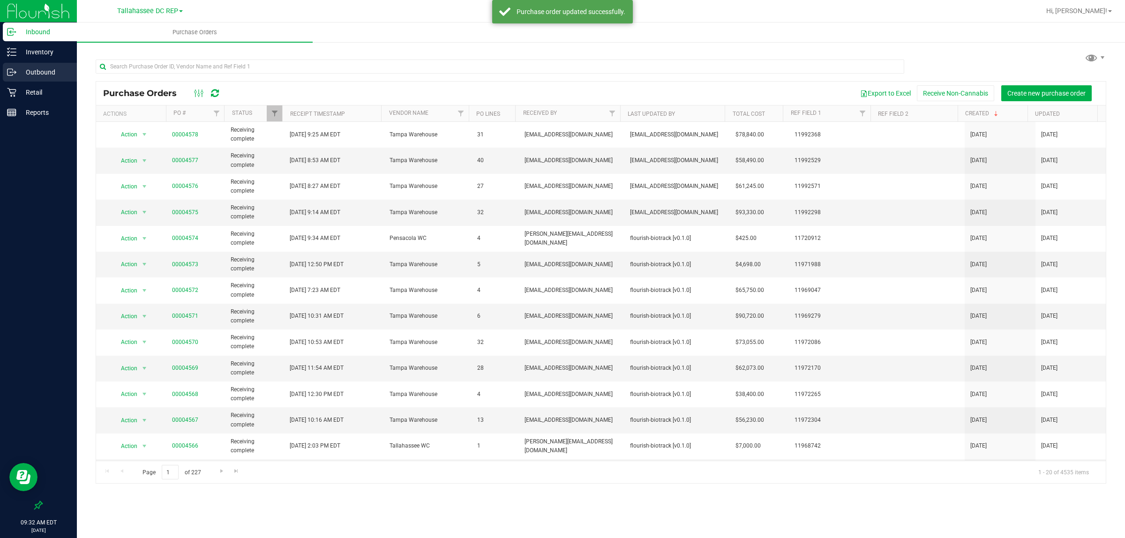
click at [41, 68] on p "Outbound" at bounding box center [44, 72] width 56 height 11
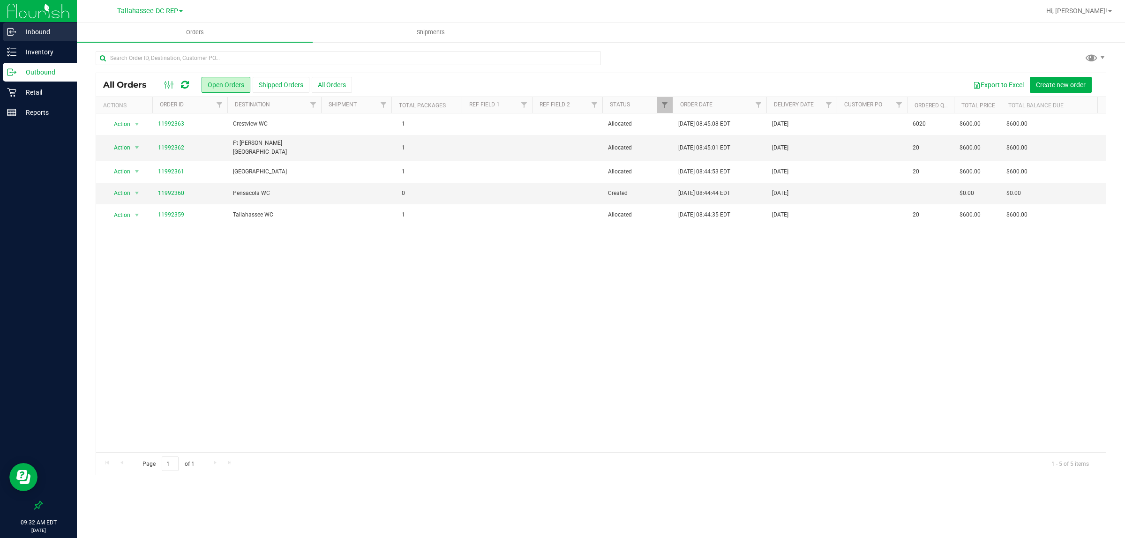
click at [35, 26] on p "Inbound" at bounding box center [44, 31] width 56 height 11
